Goal: Task Accomplishment & Management: Manage account settings

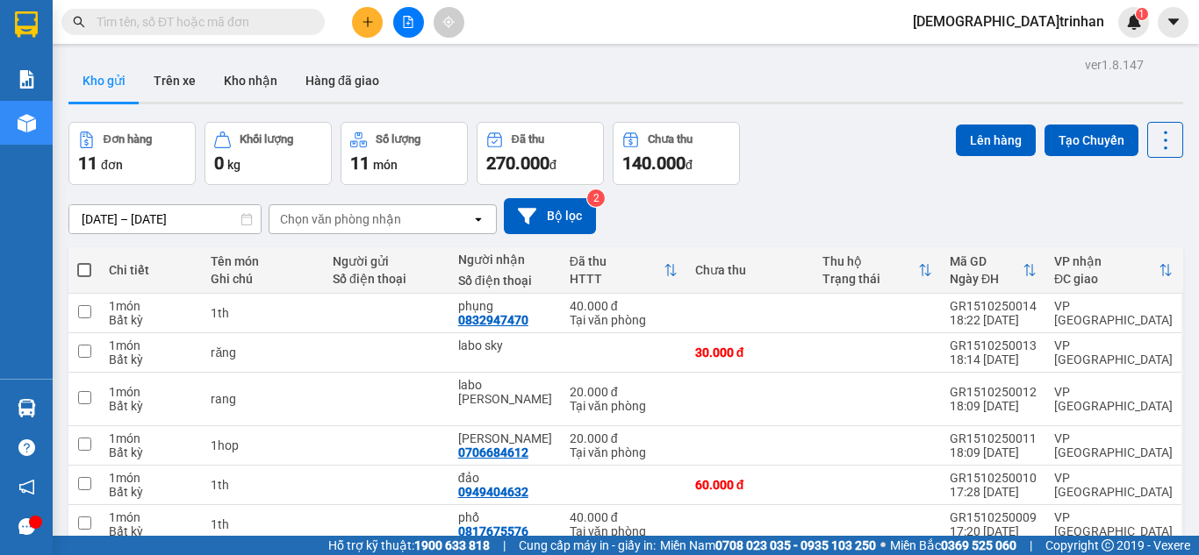
click at [261, 23] on input "text" at bounding box center [200, 21] width 207 height 19
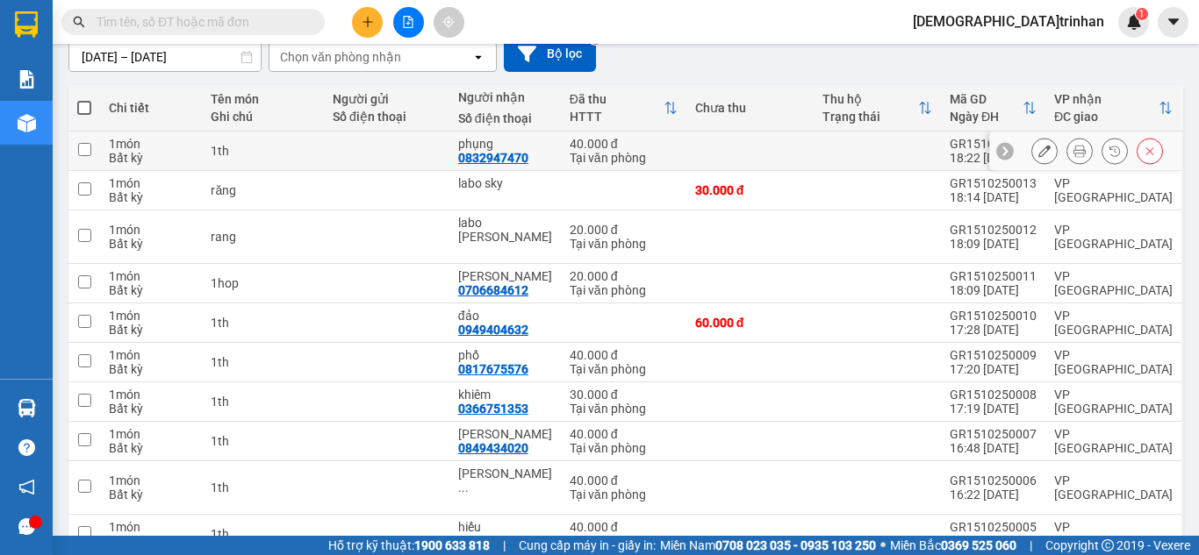
scroll to position [225, 0]
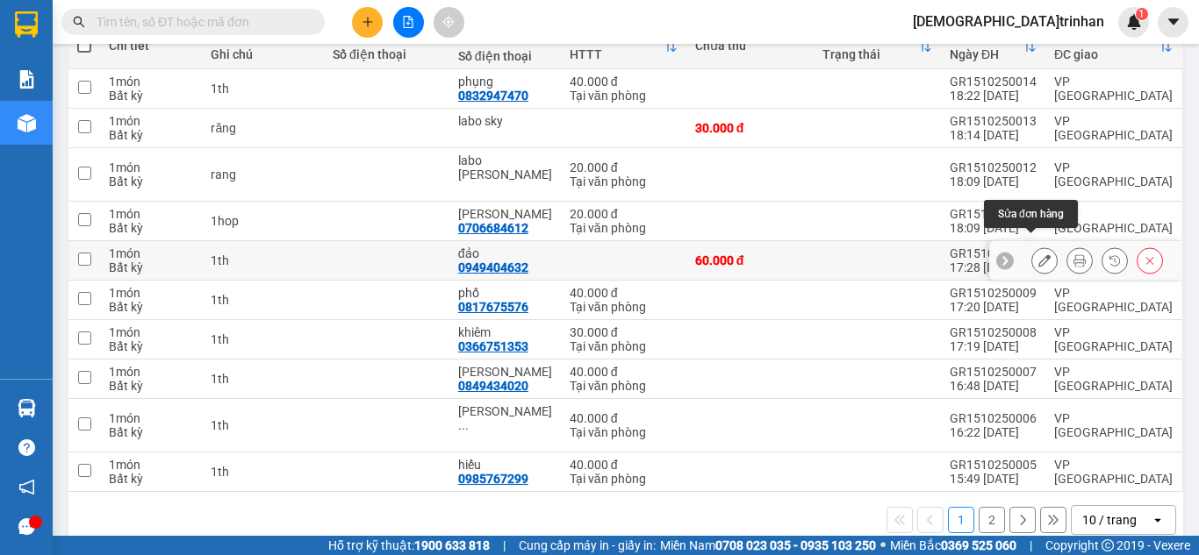
click at [1041, 247] on button at bounding box center [1044, 261] width 25 height 31
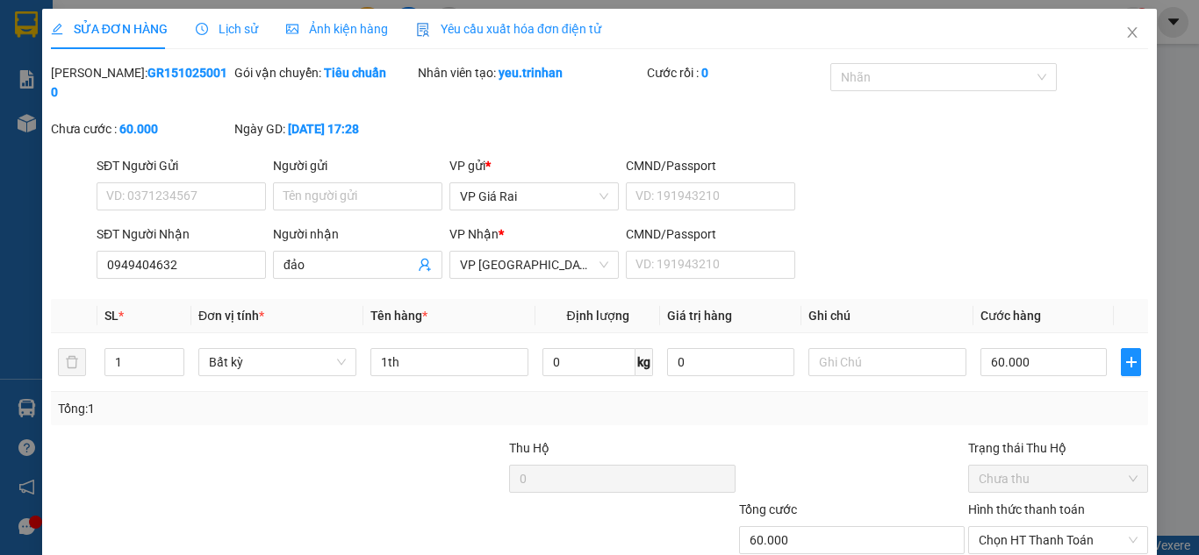
type input "0949404632"
type input "đảo"
type input "60.000"
click at [212, 251] on input "0949404632" at bounding box center [181, 265] width 169 height 28
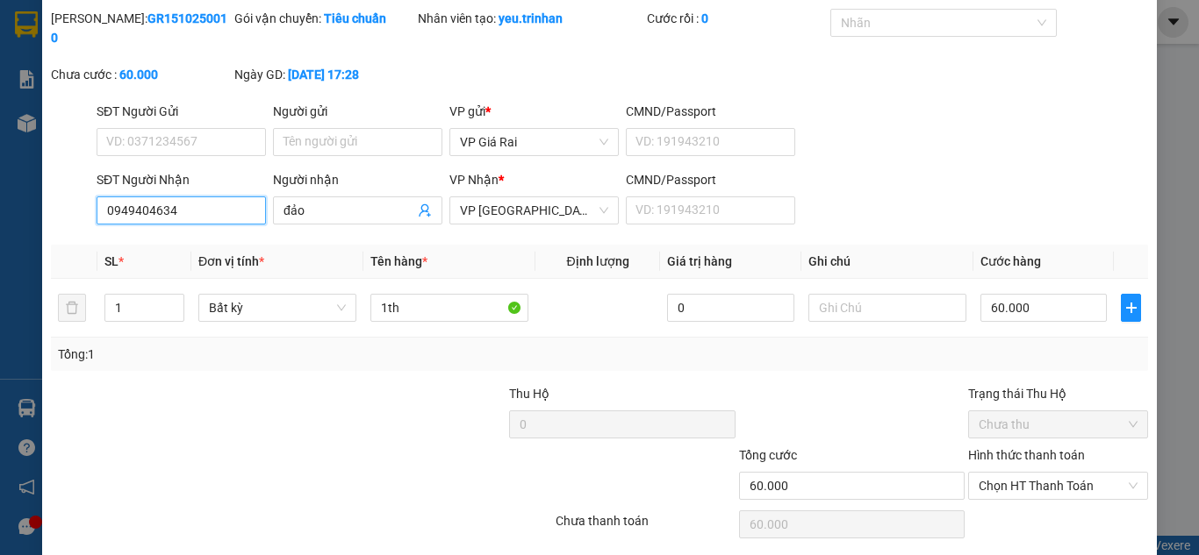
scroll to position [97, 0]
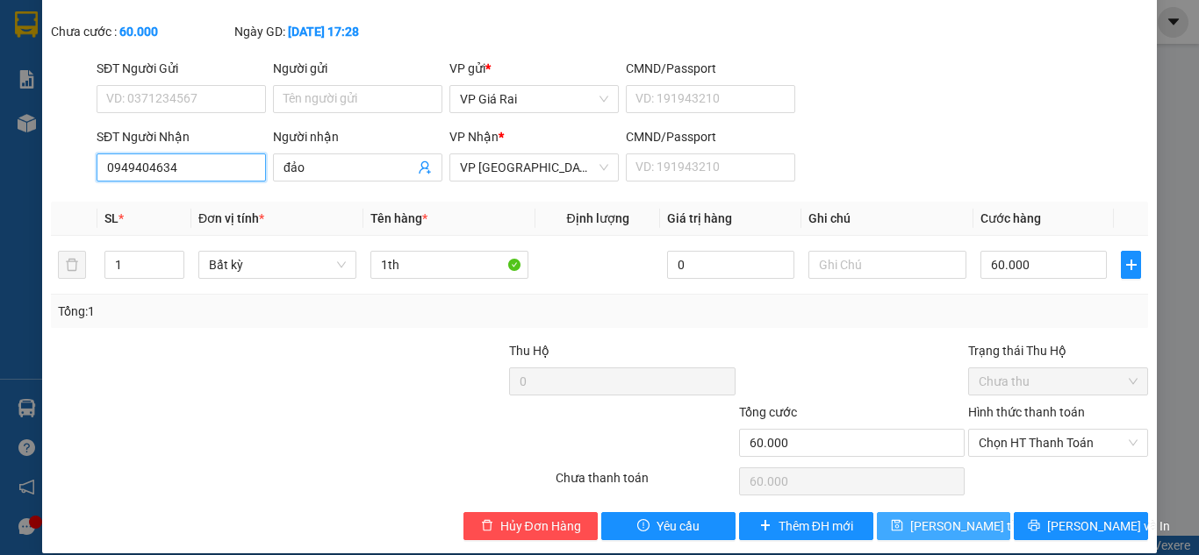
type input "0949404634"
click at [939, 517] on span "[PERSON_NAME] thay đổi" at bounding box center [980, 526] width 140 height 19
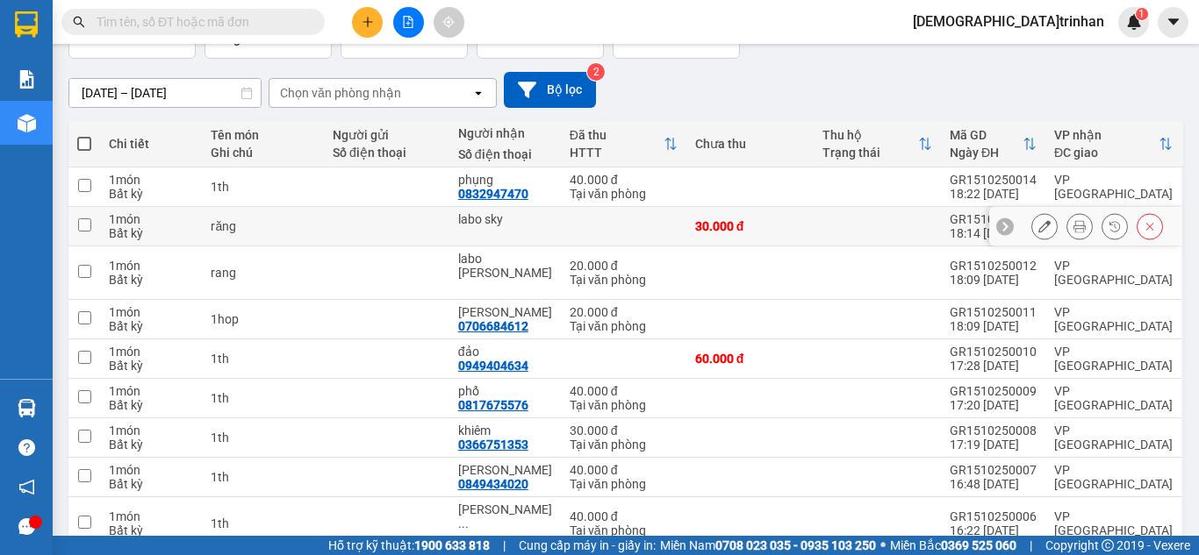
scroll to position [175, 0]
